Goal: Task Accomplishment & Management: Manage account settings

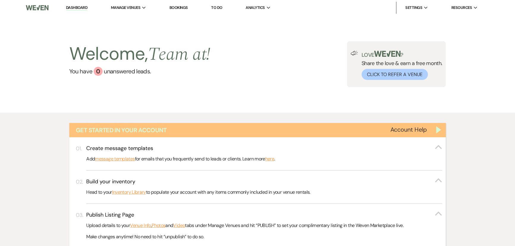
click at [443, 134] on div "Get Started in Your Account" at bounding box center [257, 130] width 377 height 14
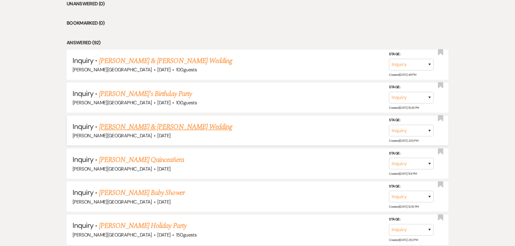
scroll to position [270, 0]
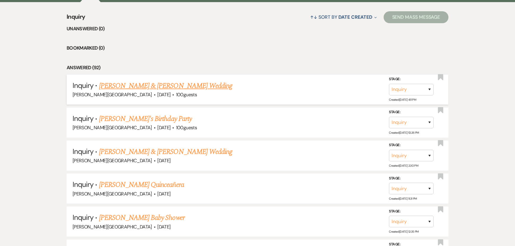
click at [152, 90] on link "[PERSON_NAME] & [PERSON_NAME] Wedding" at bounding box center [165, 86] width 133 height 11
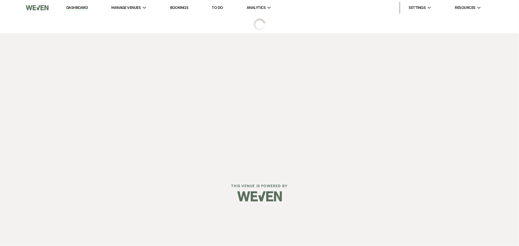
select select "5"
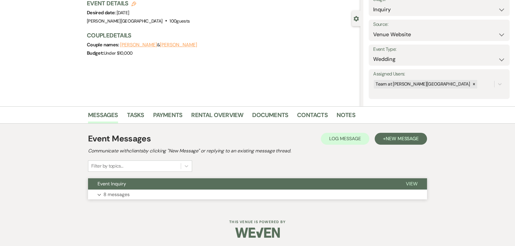
click at [125, 191] on p "8 messages" at bounding box center [116, 195] width 26 height 8
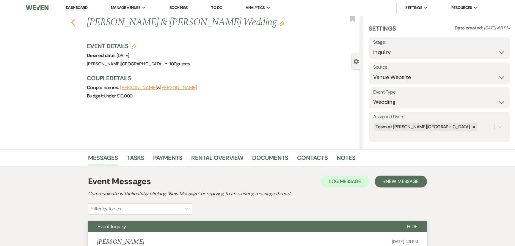
click at [75, 23] on icon "Previous" at bounding box center [73, 22] width 4 height 7
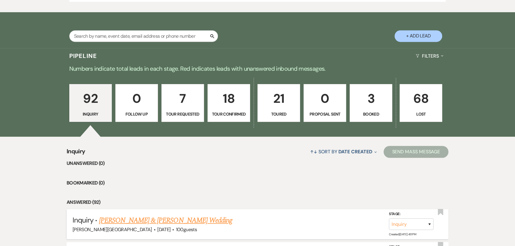
scroll to position [405, 0]
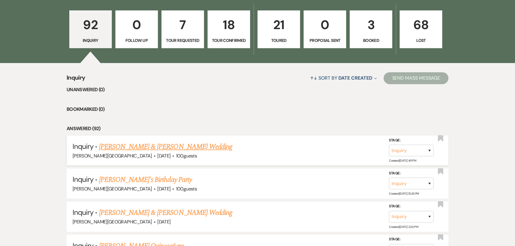
click at [124, 149] on link "[PERSON_NAME] & [PERSON_NAME] Wedding" at bounding box center [165, 147] width 133 height 11
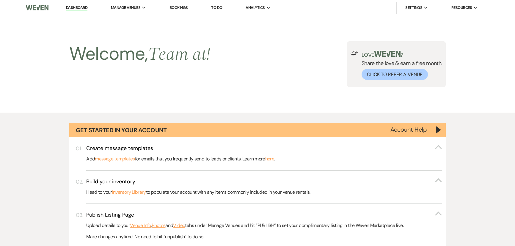
select select "5"
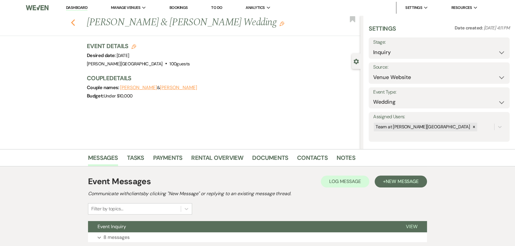
click at [75, 25] on use "button" at bounding box center [73, 22] width 4 height 7
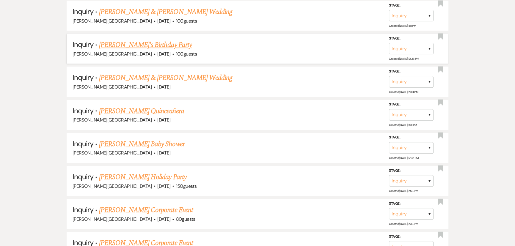
scroll to position [541, 0]
click at [135, 42] on link "[PERSON_NAME]'s Birthday Party" at bounding box center [145, 44] width 93 height 11
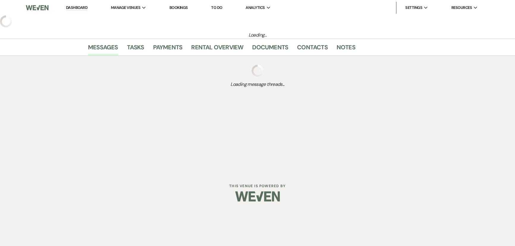
select select "5"
select select "4"
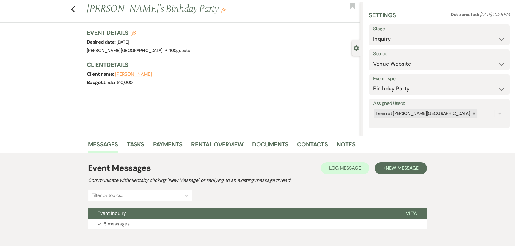
scroll to position [43, 0]
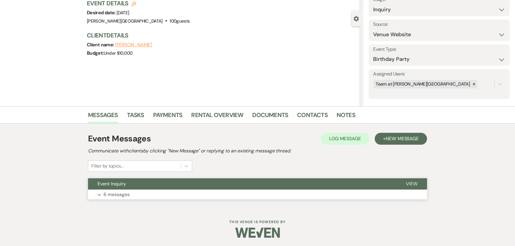
click at [106, 191] on p "6 messages" at bounding box center [116, 195] width 26 height 8
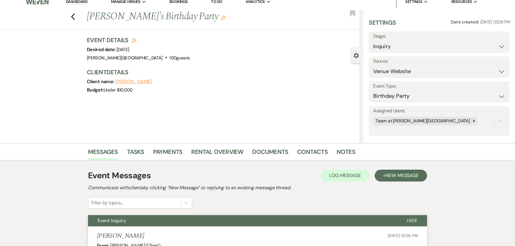
scroll to position [0, 0]
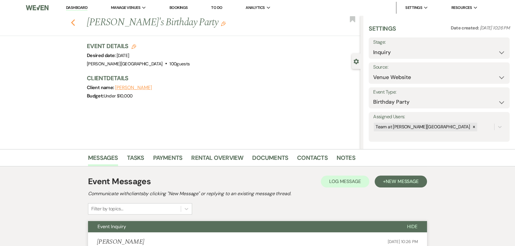
click at [75, 21] on use "button" at bounding box center [73, 22] width 4 height 7
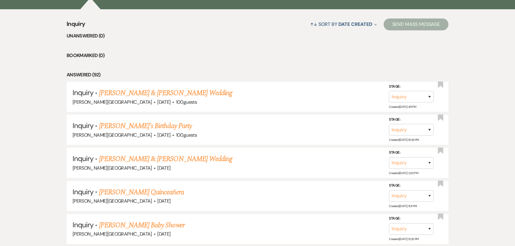
scroll to position [459, 0]
click at [122, 156] on link "[PERSON_NAME] & [PERSON_NAME] Wedding" at bounding box center [165, 158] width 133 height 11
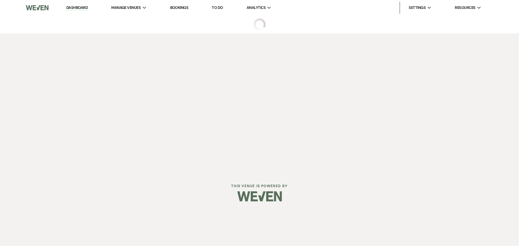
select select "5"
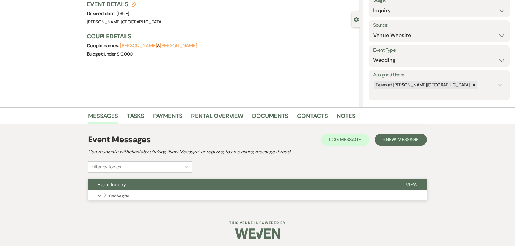
click at [106, 197] on p "2 messages" at bounding box center [116, 196] width 26 height 8
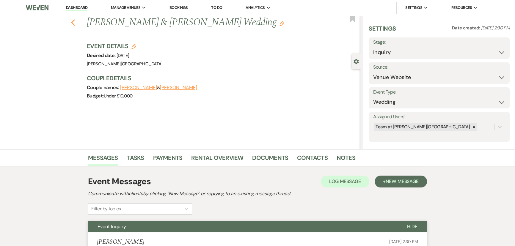
click at [73, 24] on icon "Previous" at bounding box center [73, 22] width 4 height 7
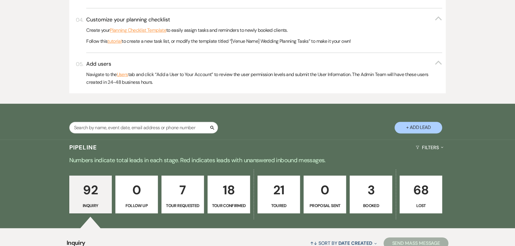
scroll to position [189, 0]
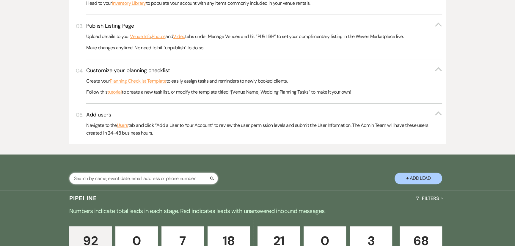
click at [92, 179] on input "text" at bounding box center [143, 179] width 149 height 12
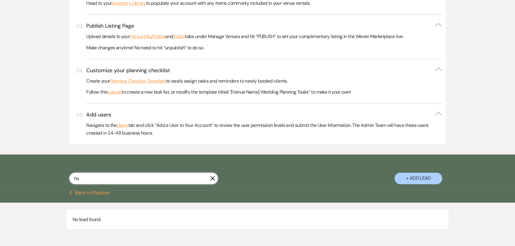
type input "h"
